Goal: Transaction & Acquisition: Purchase product/service

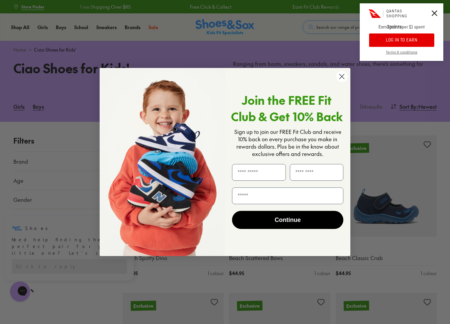
click at [346, 75] on circle "Close dialog" at bounding box center [342, 76] width 11 height 11
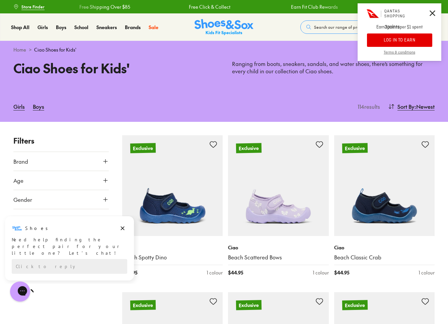
click at [392, 42] on button "LOG IN TO EARN" at bounding box center [399, 39] width 65 height 13
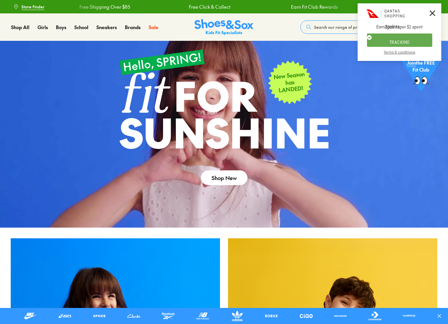
click at [430, 12] on icon at bounding box center [432, 13] width 6 height 6
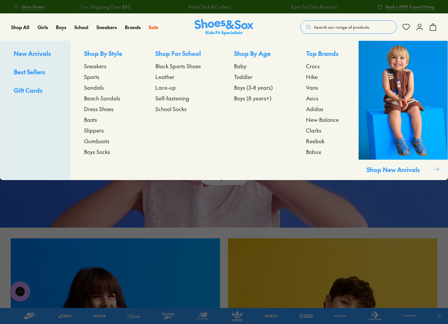
click at [89, 133] on span "Slippers" at bounding box center [94, 130] width 20 height 8
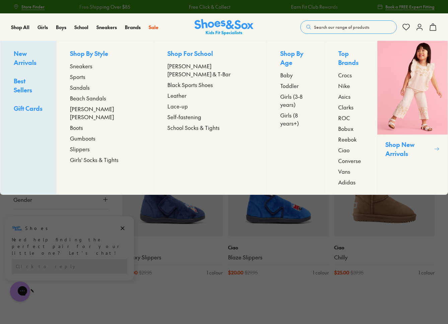
click at [90, 88] on span "Sandals" at bounding box center [80, 87] width 20 height 8
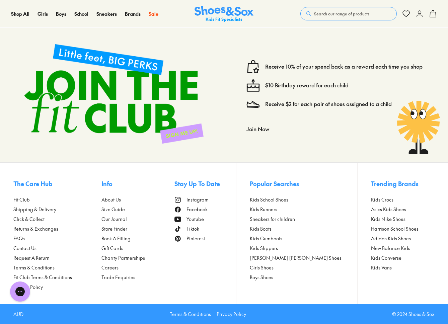
scroll to position [3710, 0]
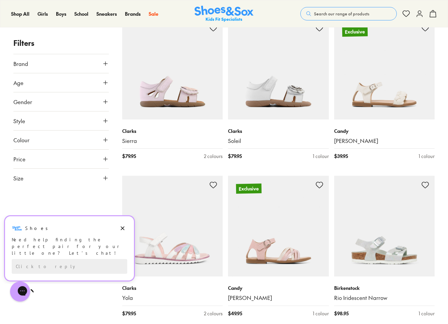
scroll to position [5469, 0]
